Goal: Information Seeking & Learning: Learn about a topic

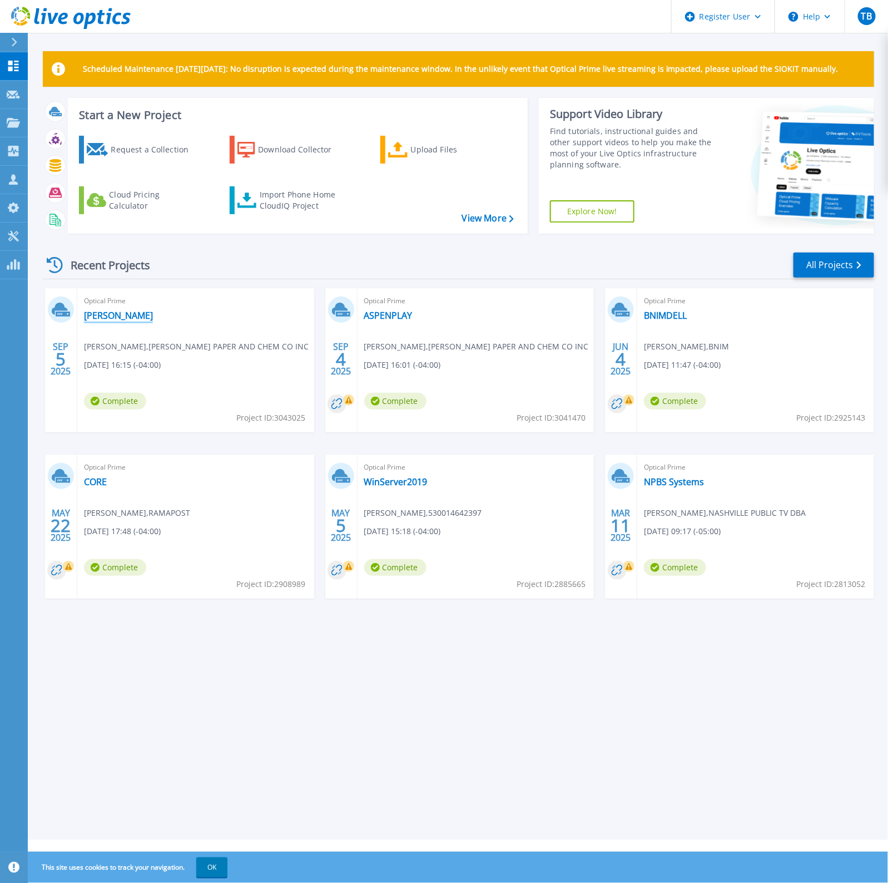
click at [90, 316] on link "[PERSON_NAME]" at bounding box center [118, 315] width 69 height 11
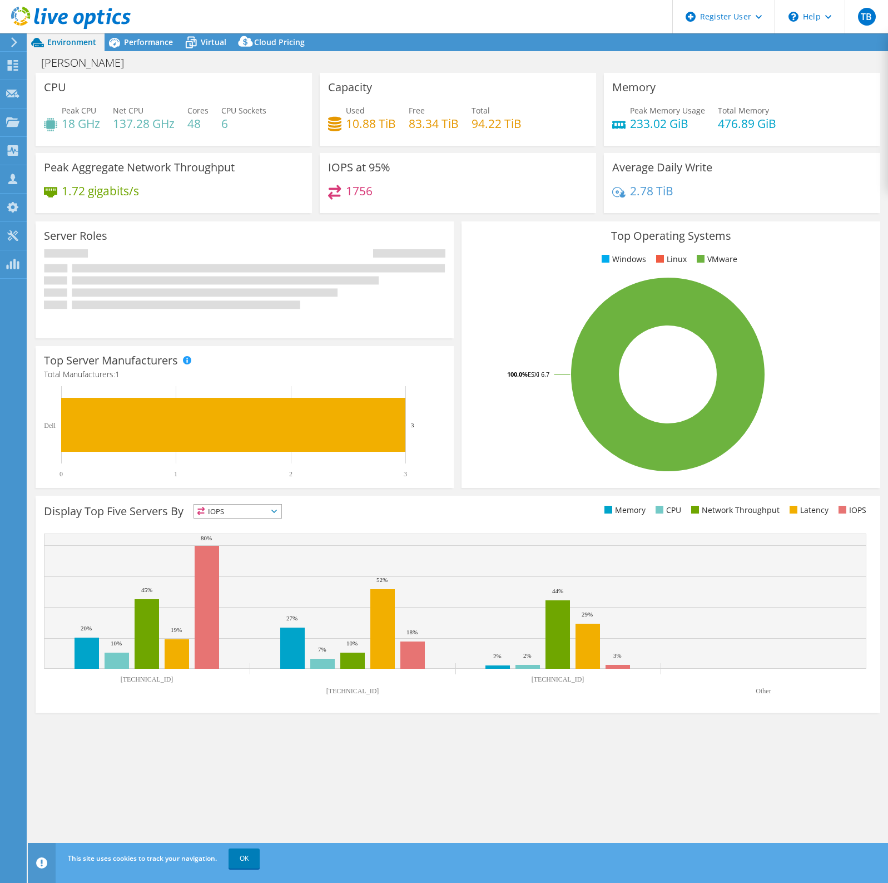
select select "USD"
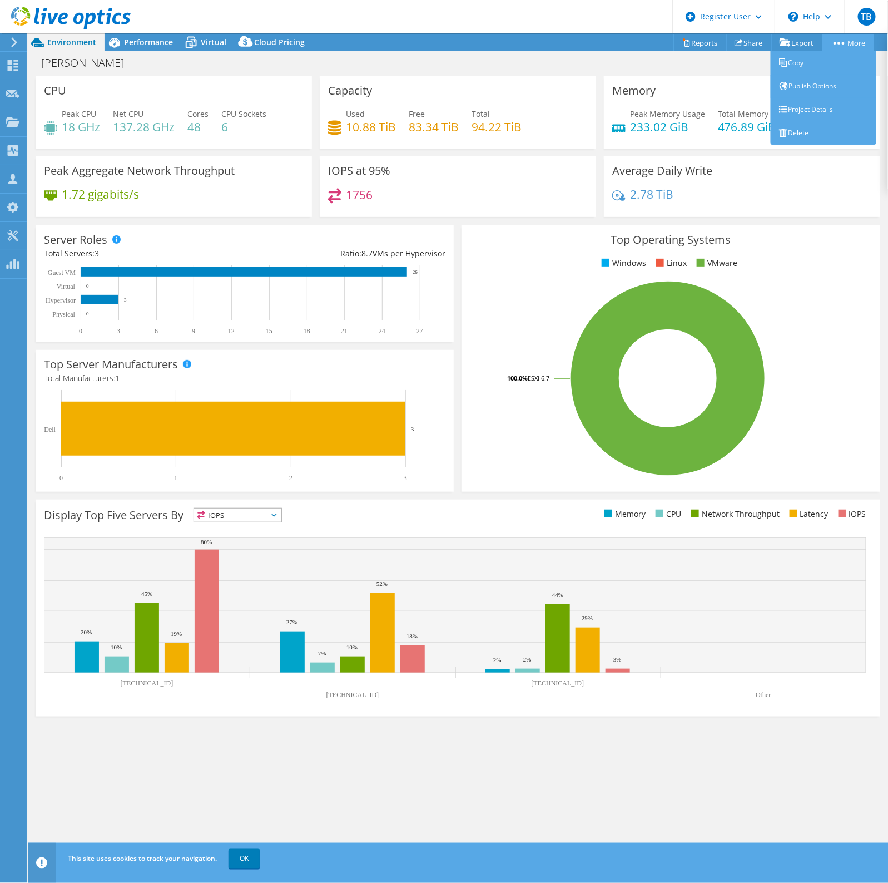
click at [849, 37] on link "More" at bounding box center [849, 42] width 52 height 17
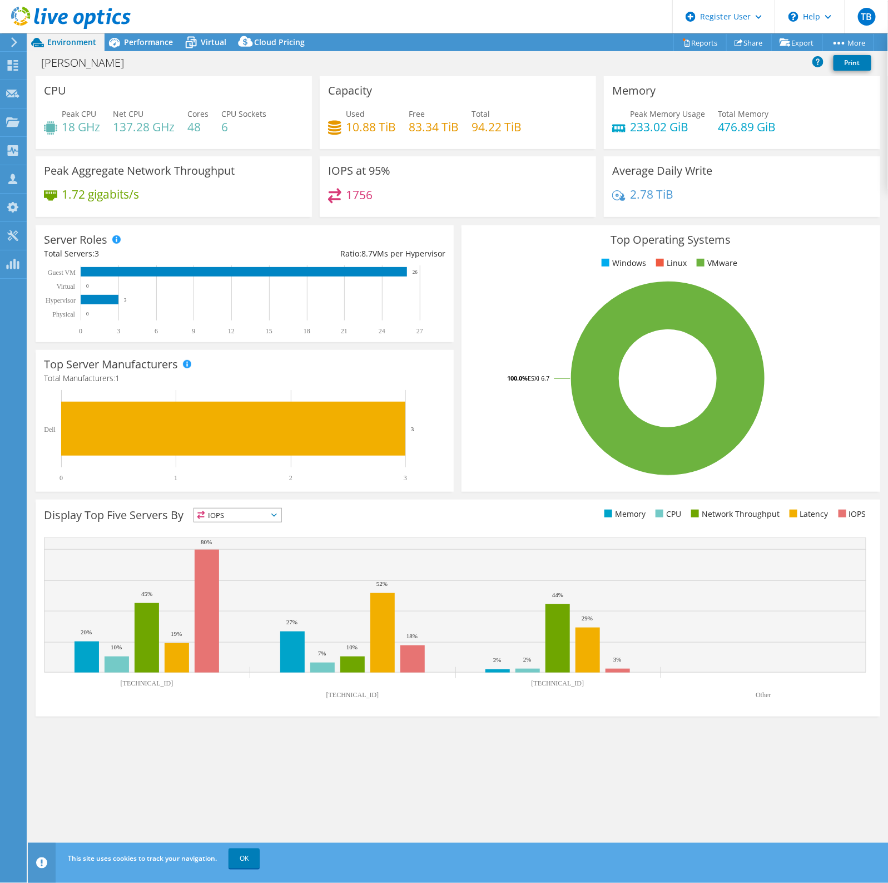
click at [534, 70] on div "Holt Print" at bounding box center [458, 62] width 860 height 21
drag, startPoint x: 741, startPoint y: 259, endPoint x: 602, endPoint y: 251, distance: 139.9
click at [602, 251] on div "Top Operating Systems Windows Linux VMware 100.0% ESXi 6.7" at bounding box center [671, 358] width 418 height 266
click at [281, 274] on rect at bounding box center [244, 271] width 326 height 9
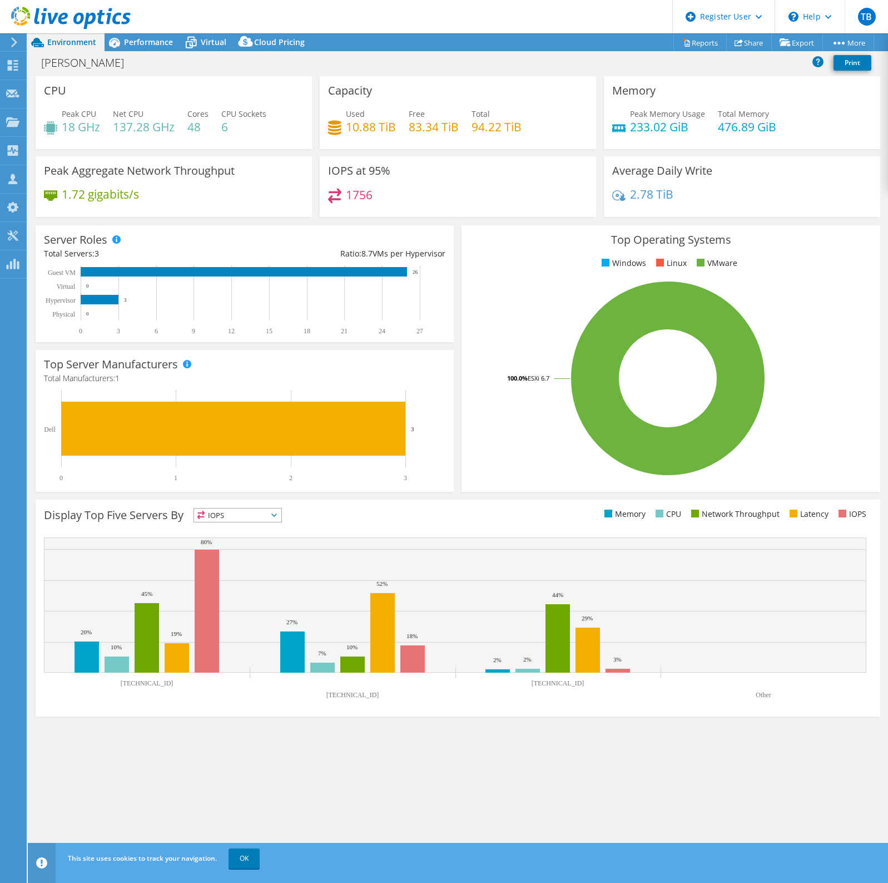
select select "USD"
